Goal: Task Accomplishment & Management: Manage account settings

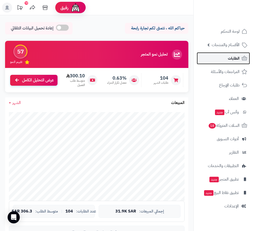
click at [225, 63] on link "الطلبات" at bounding box center [223, 58] width 53 height 12
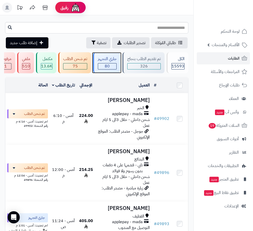
click at [107, 62] on div "جاري التجهيز 80" at bounding box center [106, 62] width 27 height 21
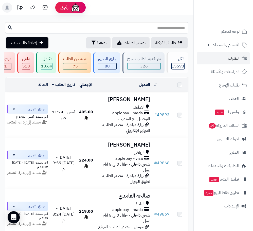
scroll to position [947, 0]
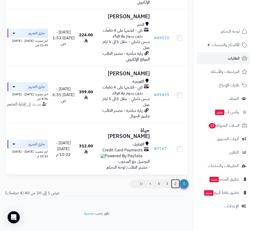
click at [176, 179] on link "2" at bounding box center [175, 183] width 9 height 9
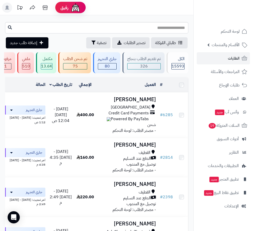
scroll to position [723, 0]
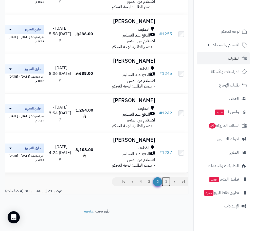
click at [165, 177] on link "1" at bounding box center [166, 181] width 9 height 9
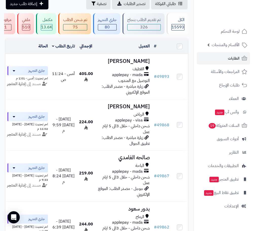
scroll to position [24, 0]
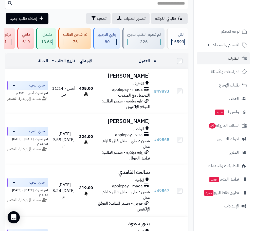
drag, startPoint x: 7, startPoint y: 62, endPoint x: 2, endPoint y: 64, distance: 5.1
click at [7, 62] on td "الحالة" at bounding box center [27, 60] width 45 height 15
